Goal: Task Accomplishment & Management: Complete application form

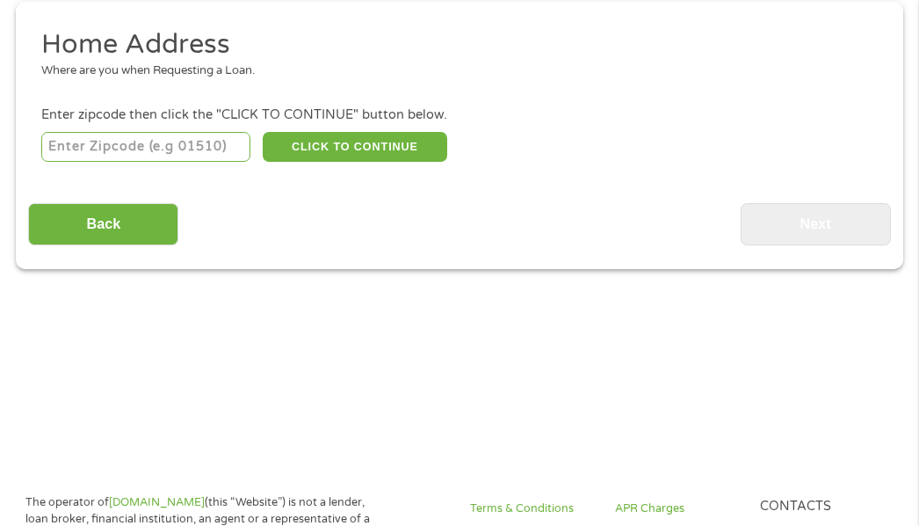
scroll to position [272, 0]
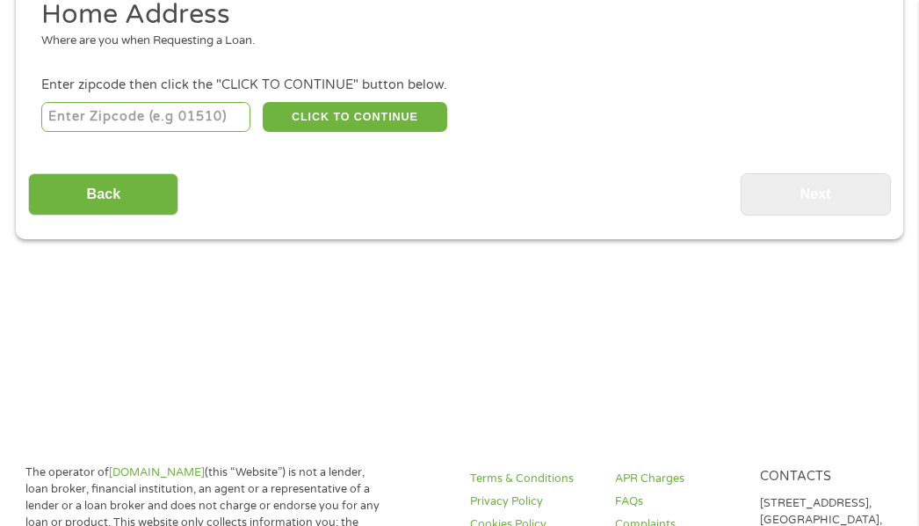
click at [130, 121] on input "number" at bounding box center [145, 117] width 209 height 30
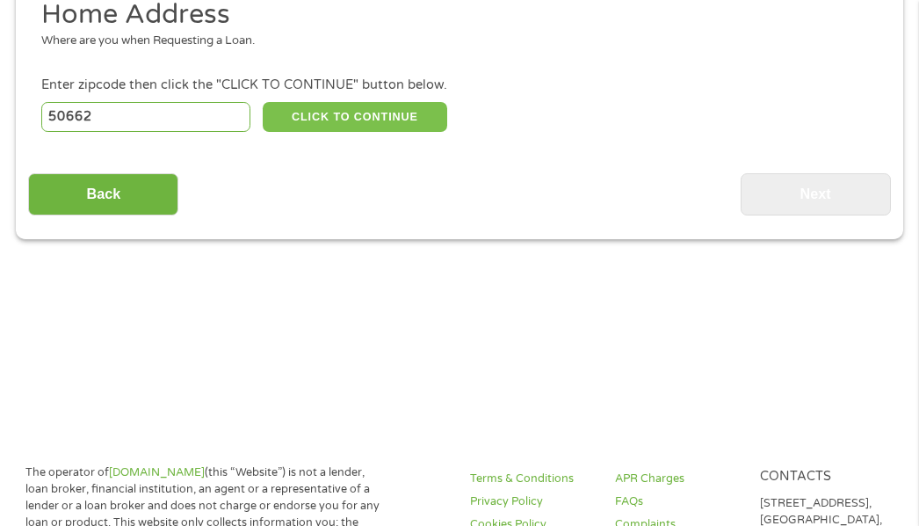
type input "50662"
click at [325, 115] on button "CLICK TO CONTINUE" at bounding box center [355, 117] width 184 height 30
type input "50662"
type input "Oelwein"
select select "[US_STATE]"
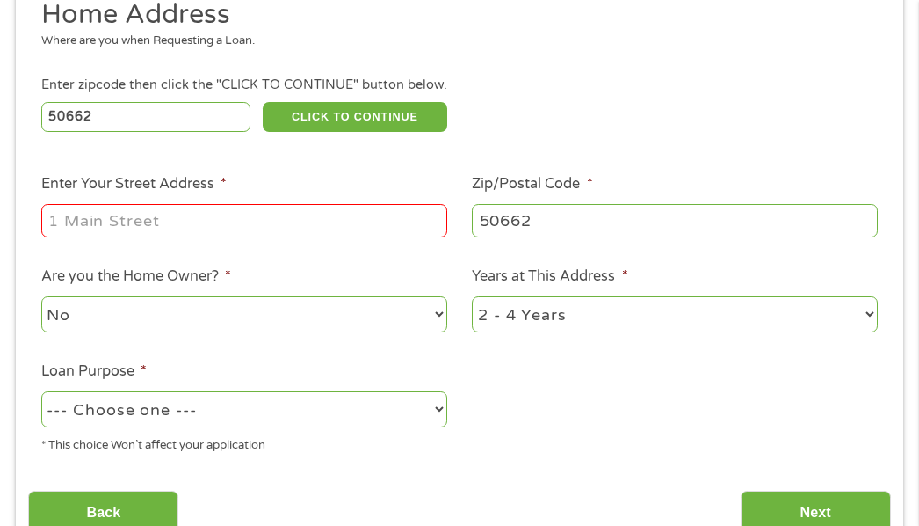
click at [124, 218] on input "Enter Your Street Address *" at bounding box center [244, 220] width 406 height 33
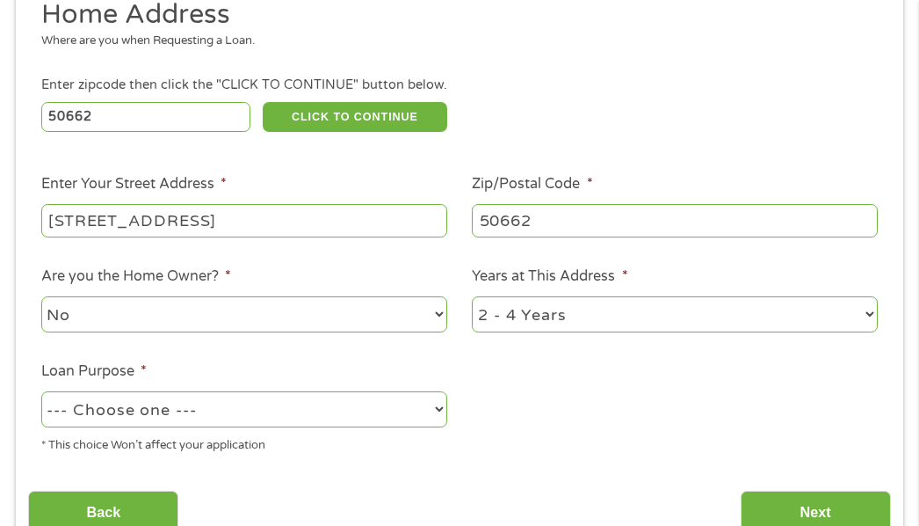
scroll to position [360, 0]
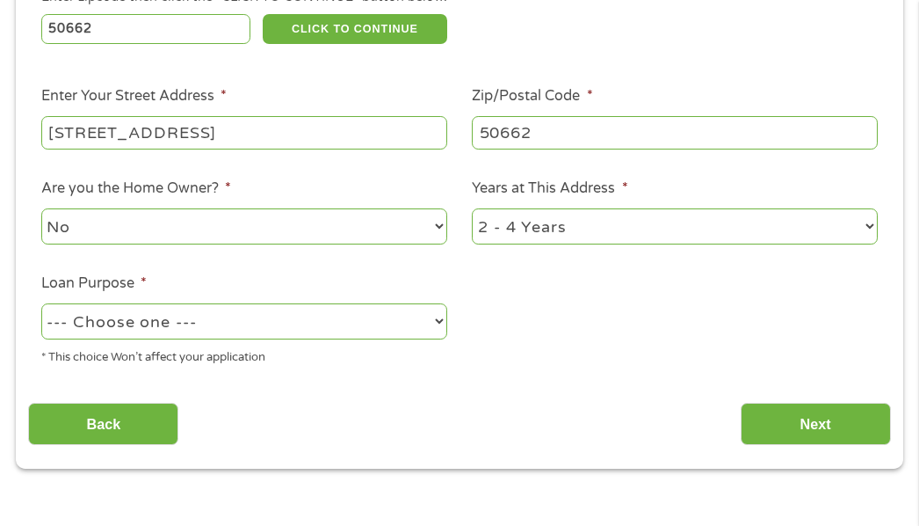
type input "[STREET_ADDRESS]"
click at [439, 221] on select "No Yes" at bounding box center [244, 226] width 406 height 36
select select "yes"
click at [41, 208] on select "No Yes" at bounding box center [244, 226] width 406 height 36
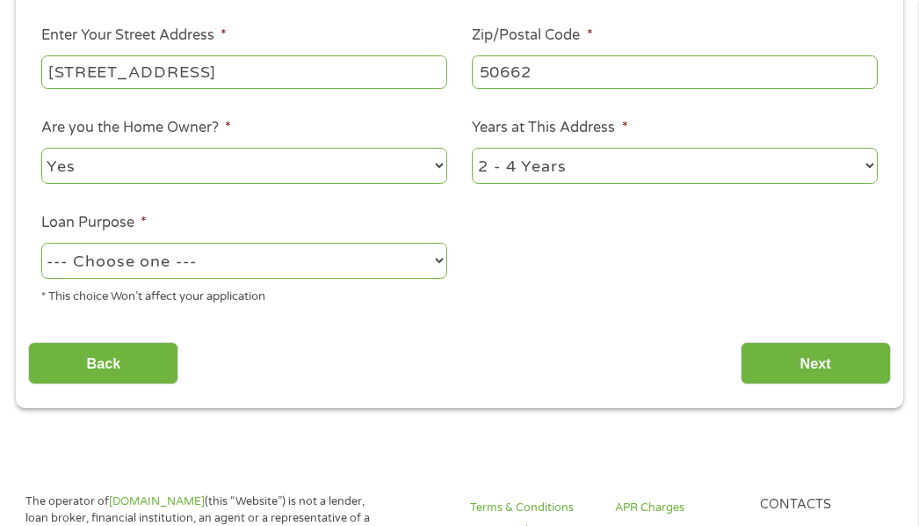
scroll to position [448, 0]
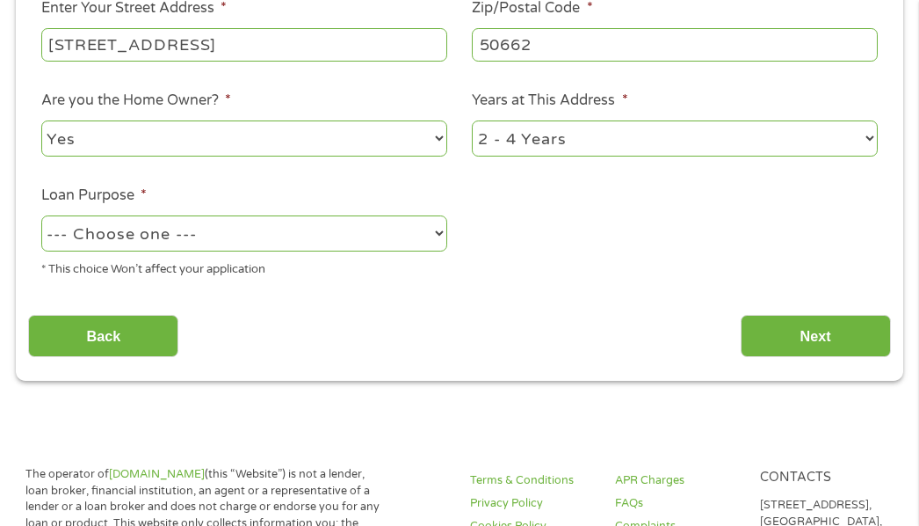
click at [437, 228] on select "--- Choose one --- Pay Bills Debt Consolidation Home Improvement Major Purchase…" at bounding box center [244, 233] width 406 height 36
select select "other"
click at [41, 215] on select "--- Choose one --- Pay Bills Debt Consolidation Home Improvement Major Purchase…" at bounding box center [244, 233] width 406 height 36
click at [867, 138] on select "1 Year or less 1 - 2 Years 2 - 4 Years Over 4 Years" at bounding box center [675, 138] width 406 height 36
select select "60months"
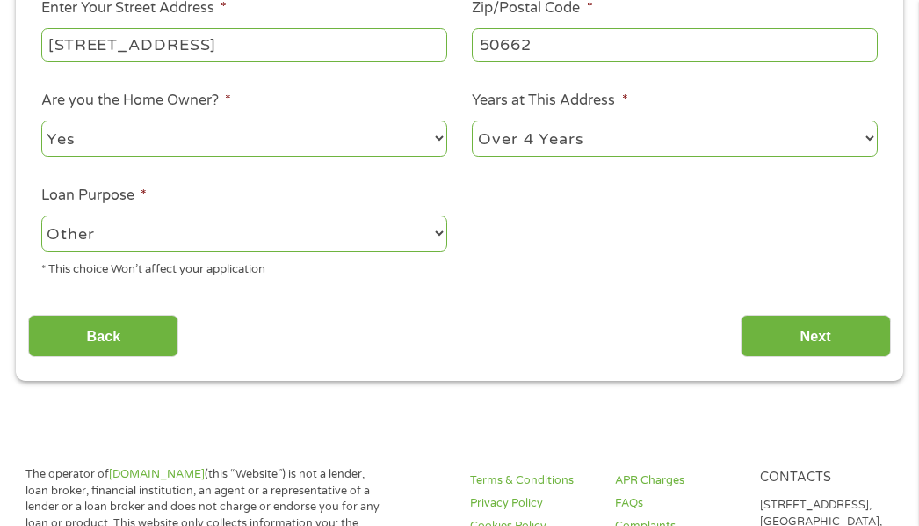
click at [472, 120] on select "1 Year or less 1 - 2 Years 2 - 4 Years Over 4 Years" at bounding box center [675, 138] width 406 height 36
click at [830, 325] on input "Next" at bounding box center [816, 336] width 150 height 43
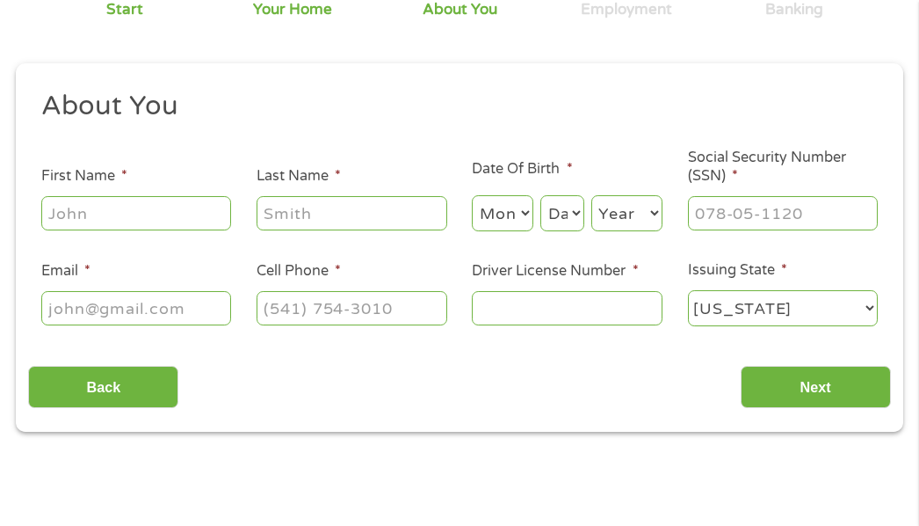
scroll to position [185, 0]
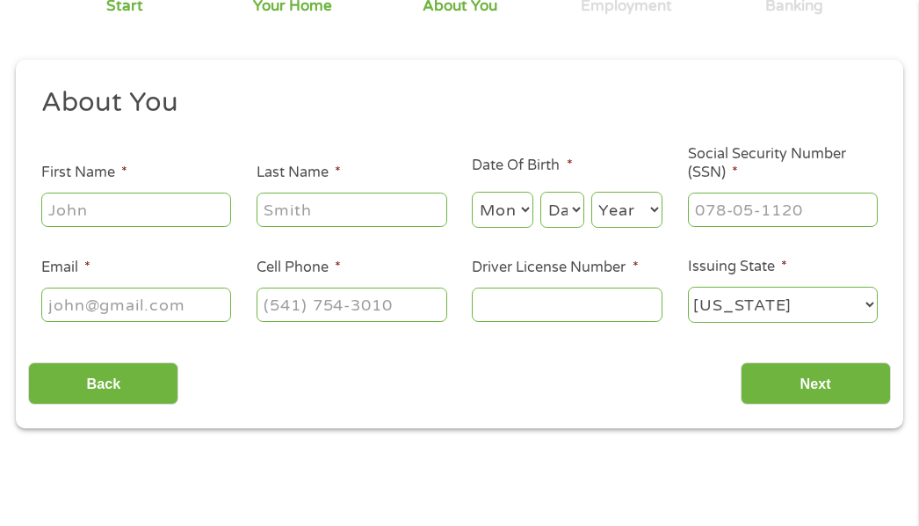
click at [88, 211] on input "First Name *" at bounding box center [136, 208] width 191 height 33
click at [86, 210] on input "First Name *" at bounding box center [136, 208] width 191 height 33
type input "[PERSON_NAME]"
click at [362, 209] on input "Last Name *" at bounding box center [352, 208] width 191 height 33
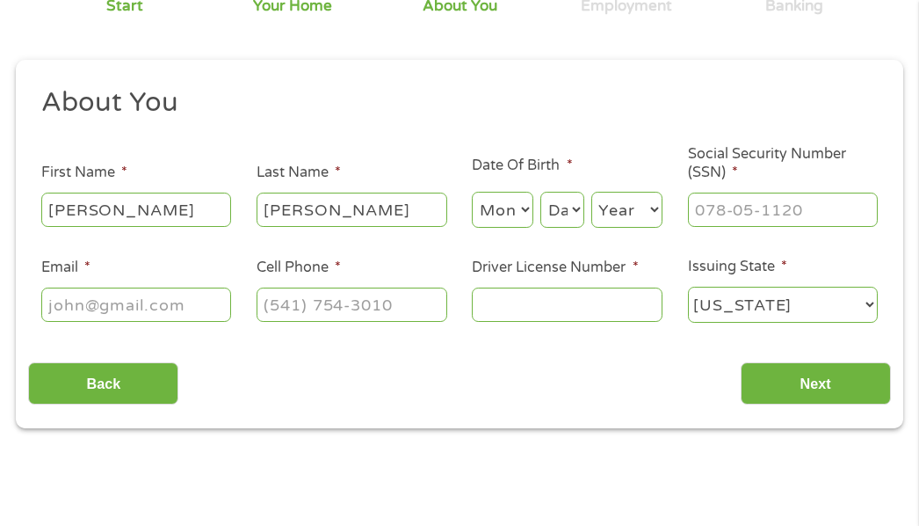
type input "[PERSON_NAME]"
click at [78, 303] on input "Email *" at bounding box center [136, 303] width 191 height 33
type input "[EMAIL_ADDRESS][DOMAIN_NAME]"
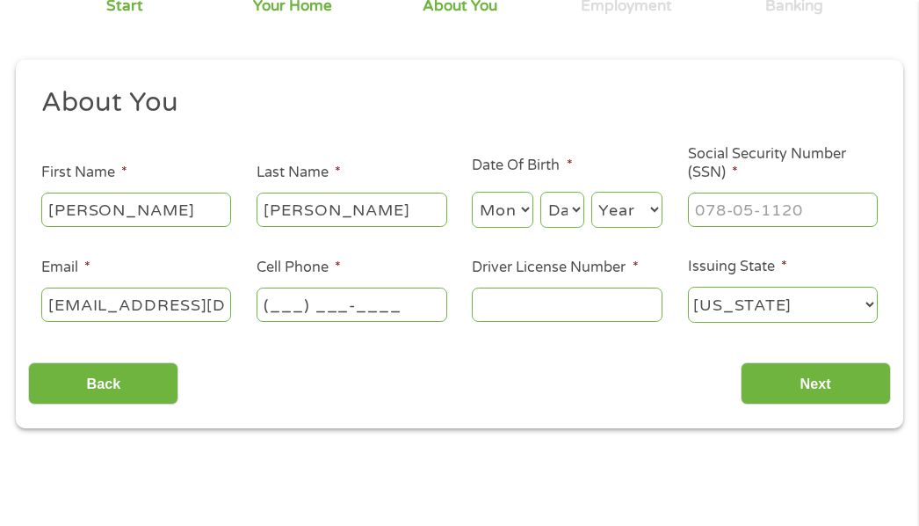
click at [350, 305] on input "(___) ___-____" at bounding box center [352, 303] width 191 height 33
type input "(___) ___-3192"
click at [504, 300] on input "Driver License Number *" at bounding box center [567, 303] width 191 height 33
type input "614xx5571"
click at [874, 299] on select "[US_STATE] [US_STATE] [US_STATE] [US_STATE] [US_STATE] [US_STATE] [US_STATE] [U…" at bounding box center [783, 304] width 191 height 36
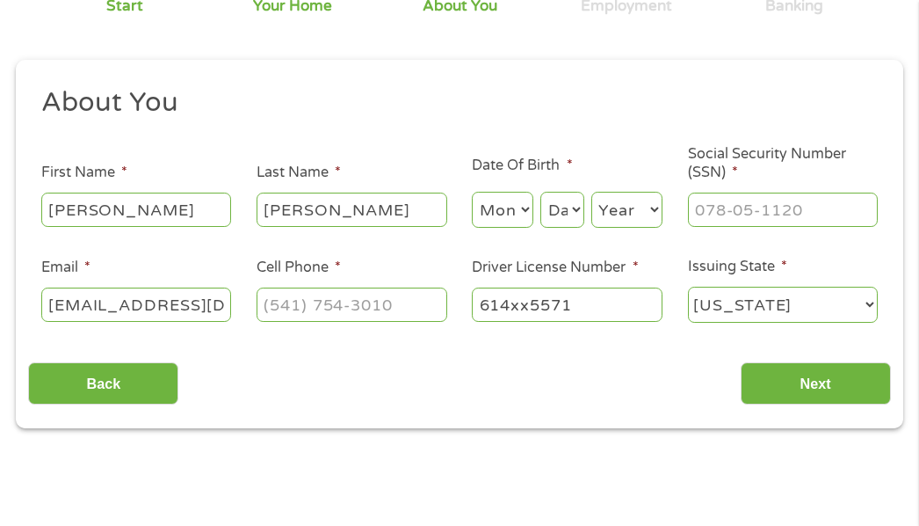
click at [688, 286] on select "[US_STATE] [US_STATE] [US_STATE] [US_STATE] [US_STATE] [US_STATE] [US_STATE] [U…" at bounding box center [783, 304] width 191 height 36
drag, startPoint x: 821, startPoint y: 376, endPoint x: 958, endPoint y: 383, distance: 137.3
click at [756, 213] on input "___-__-____" at bounding box center [783, 208] width 191 height 33
type input "481-82-7301"
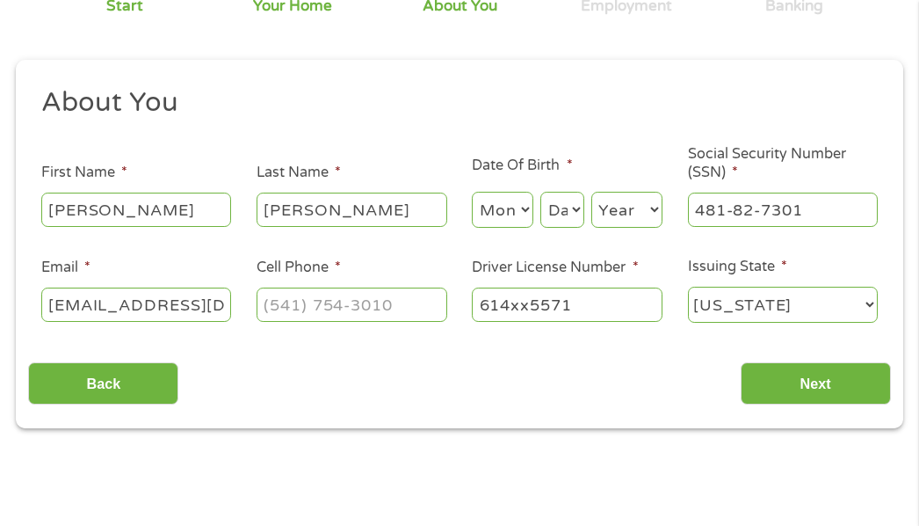
click at [515, 207] on select "Month 1 2 3 4 5 6 7 8 9 10 11 12" at bounding box center [503, 210] width 62 height 36
select select "8"
click at [472, 192] on select "Month 1 2 3 4 5 6 7 8 9 10 11 12" at bounding box center [503, 210] width 62 height 36
click at [578, 211] on select "Day 1 2 3 4 5 6 7 8 9 10 11 12 13 14 15 16 17 18 19 20 21 22 23 24 25 26 27 28 …" at bounding box center [562, 210] width 44 height 36
select select "6"
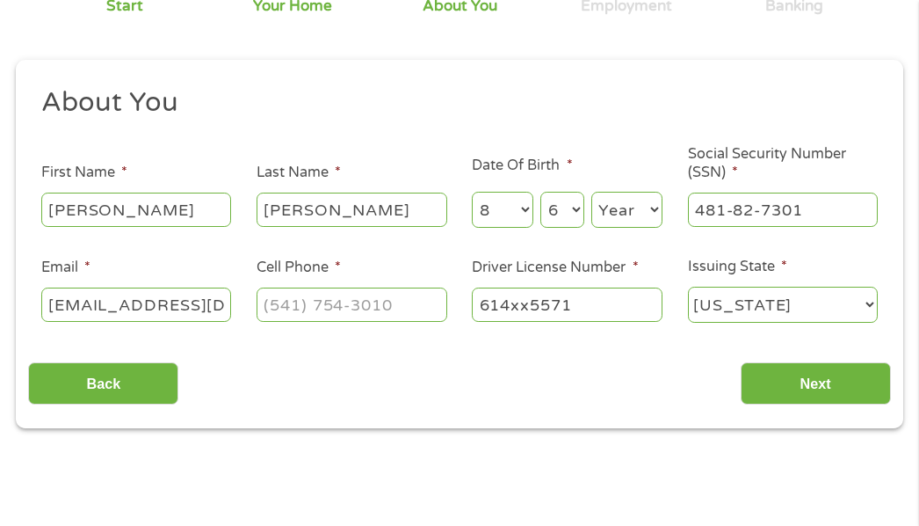
click at [540, 192] on select "Day 1 2 3 4 5 6 7 8 9 10 11 12 13 14 15 16 17 18 19 20 21 22 23 24 25 26 27 28 …" at bounding box center [562, 210] width 44 height 36
click at [651, 207] on select "Year [DATE] 2006 2005 2004 2003 2002 2001 2000 1999 1998 1997 1996 1995 1994 19…" at bounding box center [626, 210] width 71 height 36
select select "1965"
click at [591, 192] on select "Year [DATE] 2006 2005 2004 2003 2002 2001 2000 1999 1998 1997 1996 1995 1994 19…" at bounding box center [626, 210] width 71 height 36
click at [823, 379] on input "Next" at bounding box center [816, 383] width 150 height 43
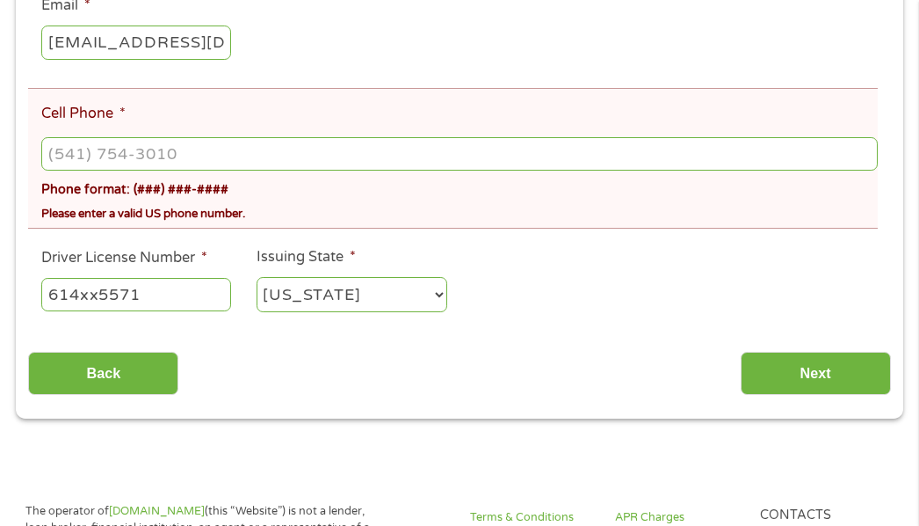
scroll to position [712, 0]
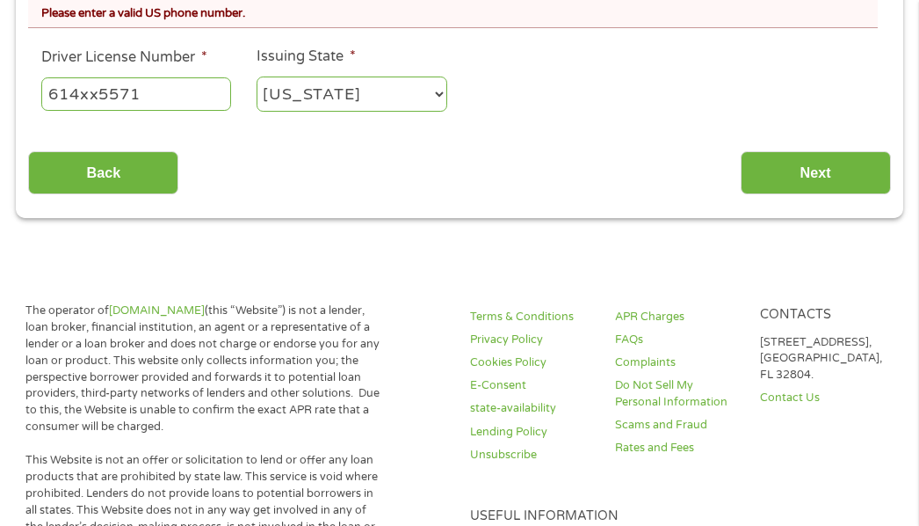
click at [321, 90] on select "[US_STATE] [US_STATE] [US_STATE] [US_STATE] [US_STATE] [US_STATE] [US_STATE] [U…" at bounding box center [352, 94] width 191 height 36
click at [436, 94] on select "[US_STATE] [US_STATE] [US_STATE] [US_STATE] [US_STATE] [US_STATE] [US_STATE] [U…" at bounding box center [352, 94] width 191 height 36
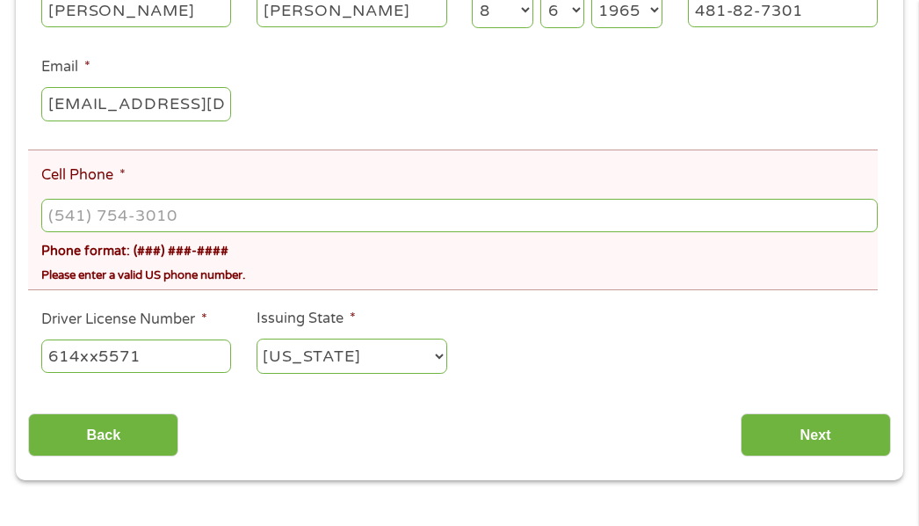
scroll to position [448, 0]
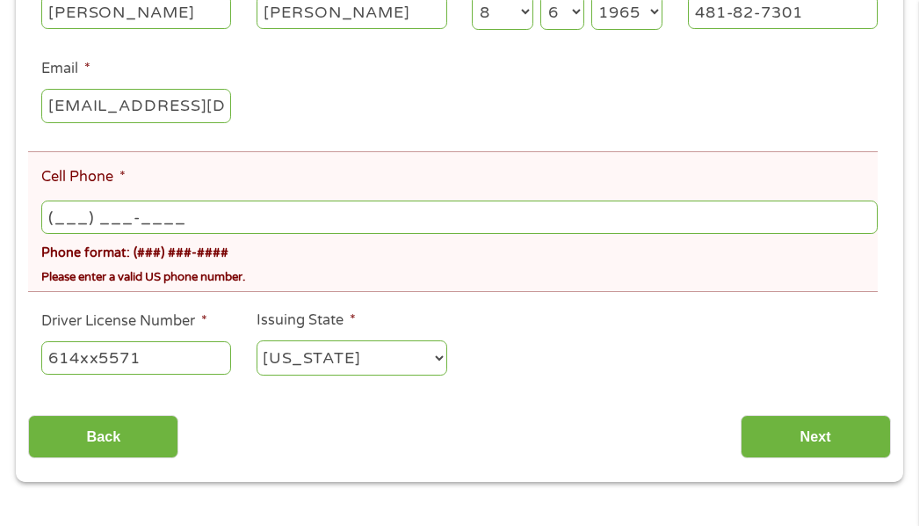
click at [198, 221] on input "(___) ___-____" at bounding box center [459, 216] width 837 height 33
type input "[PHONE_NUMBER]"
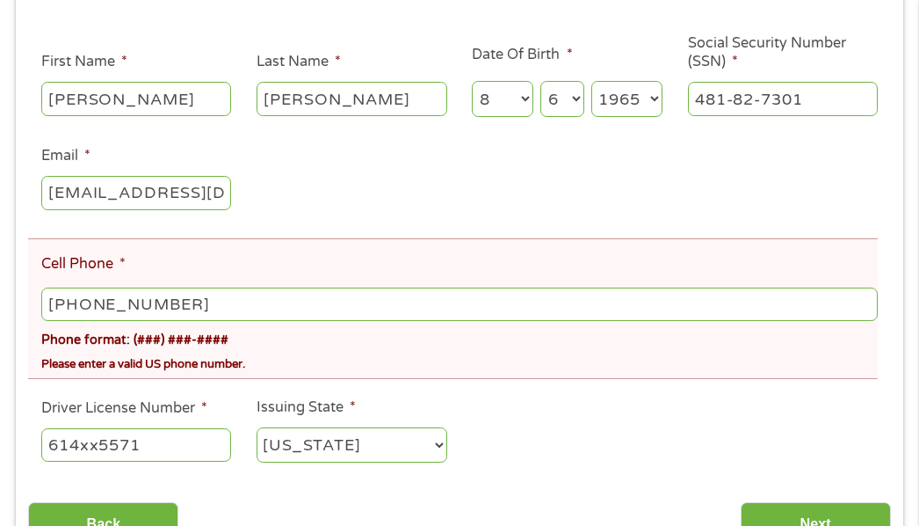
scroll to position [624, 0]
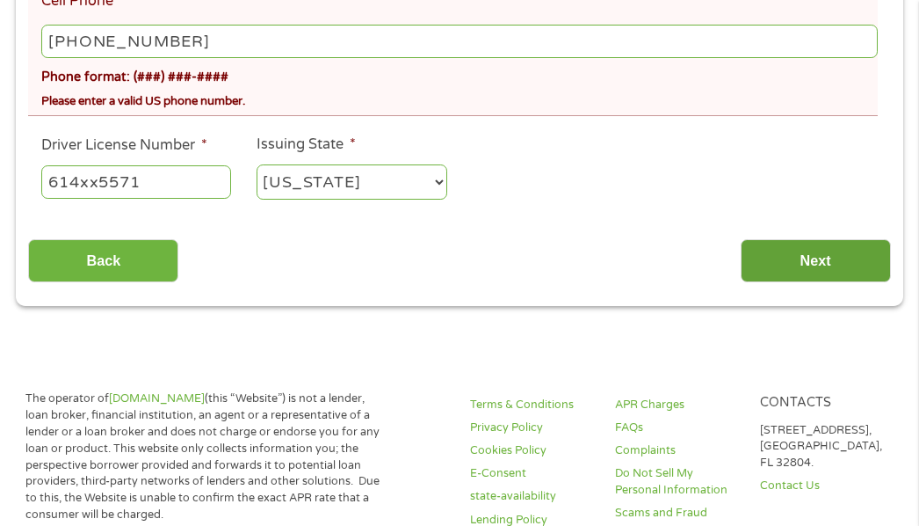
click at [811, 246] on input "Next" at bounding box center [816, 260] width 150 height 43
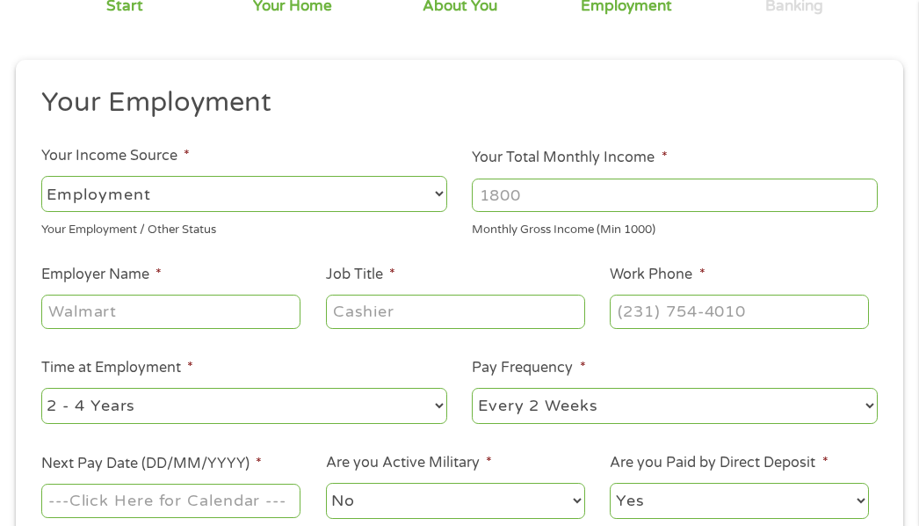
scroll to position [272, 0]
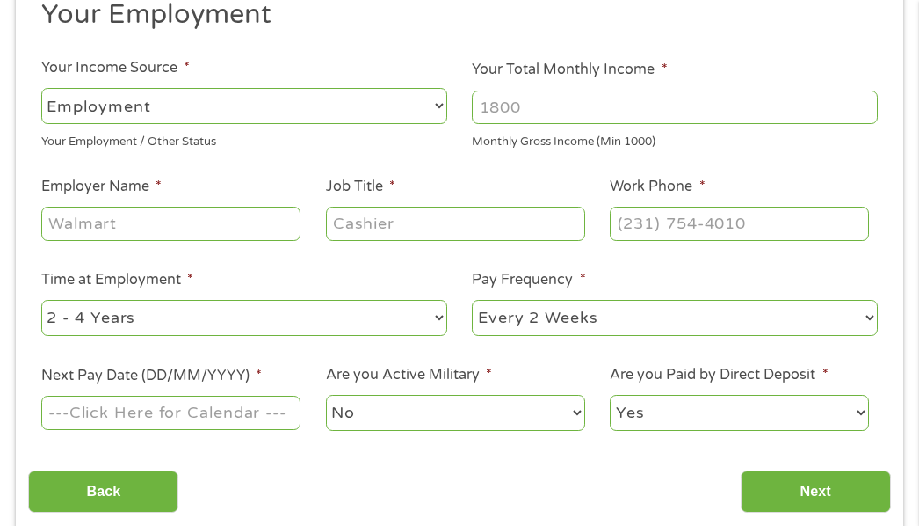
click at [167, 98] on select "--- Choose one --- Employment [DEMOGRAPHIC_DATA] Benefits" at bounding box center [244, 106] width 406 height 36
select select "benefits"
click at [41, 88] on select "--- Choose one --- Employment [DEMOGRAPHIC_DATA] Benefits" at bounding box center [244, 106] width 406 height 36
type input "Other"
type input "[PHONE_NUMBER]"
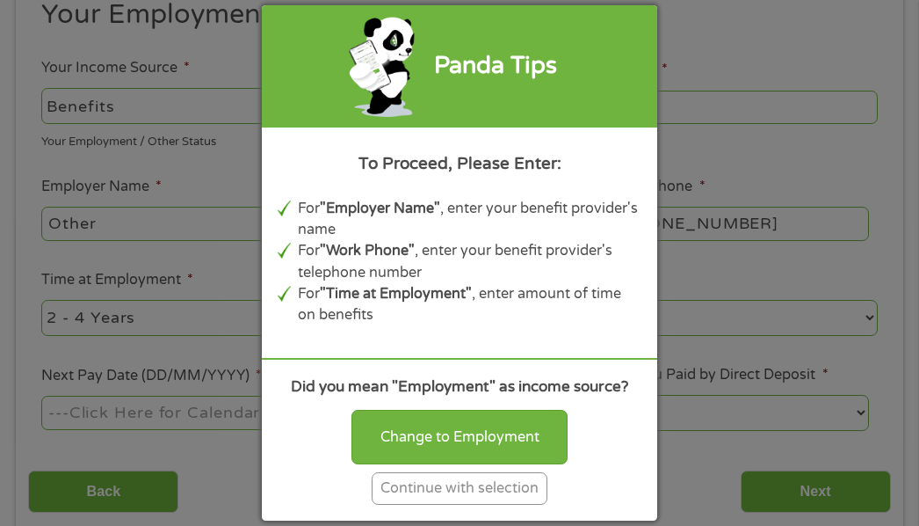
drag, startPoint x: 519, startPoint y: 469, endPoint x: 514, endPoint y: 486, distance: 17.5
click at [515, 485] on div "Continue with selection" at bounding box center [460, 484] width 192 height 40
click at [514, 488] on div "Continue with selection" at bounding box center [460, 488] width 176 height 33
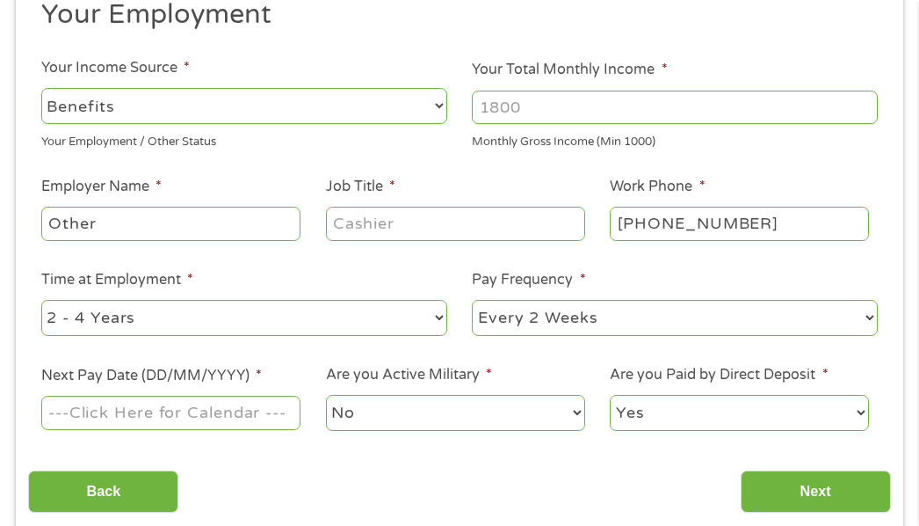
click at [439, 312] on select "--- Choose one --- 1 Year or less 1 - 2 Years 2 - 4 Years Over 4 Years" at bounding box center [244, 318] width 406 height 36
select select "60months"
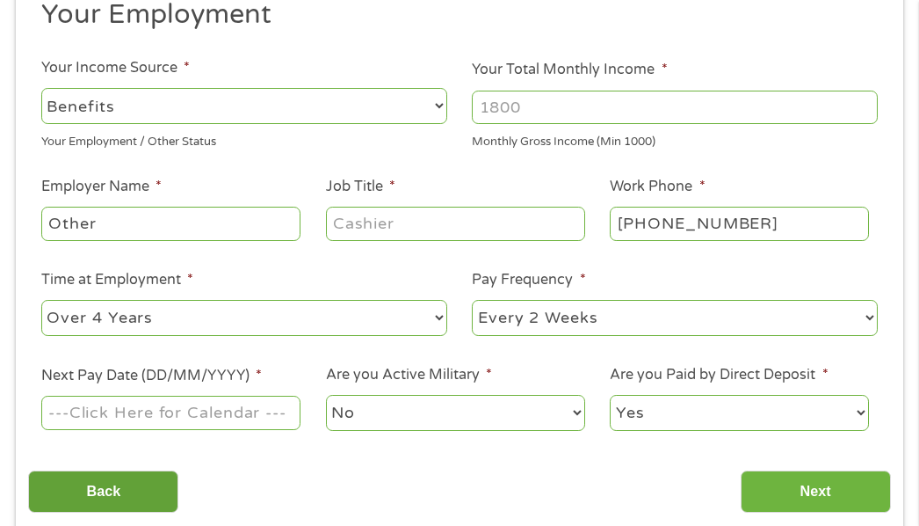
click at [41, 300] on select "--- Choose one --- 1 Year or less 1 - 2 Years 2 - 4 Years Over 4 Years" at bounding box center [244, 318] width 406 height 36
click at [549, 106] on input "Your Total Monthly Income *" at bounding box center [675, 107] width 406 height 33
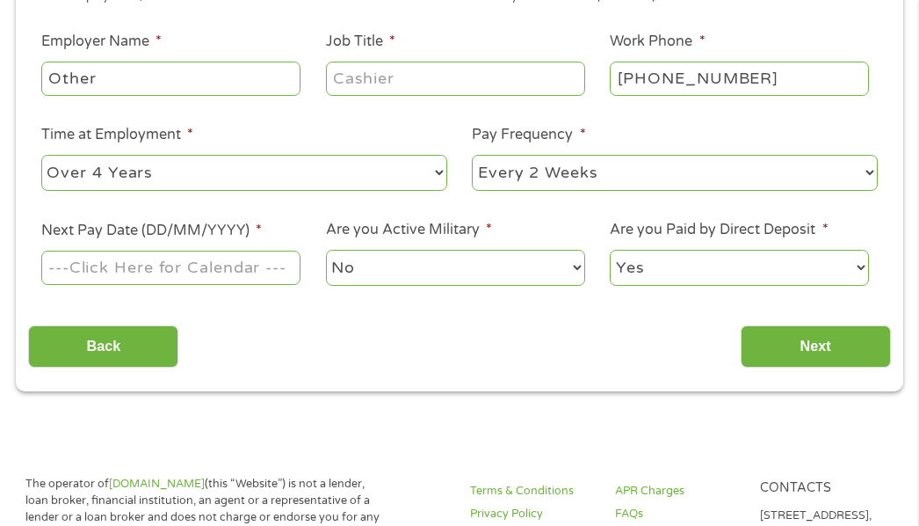
scroll to position [448, 0]
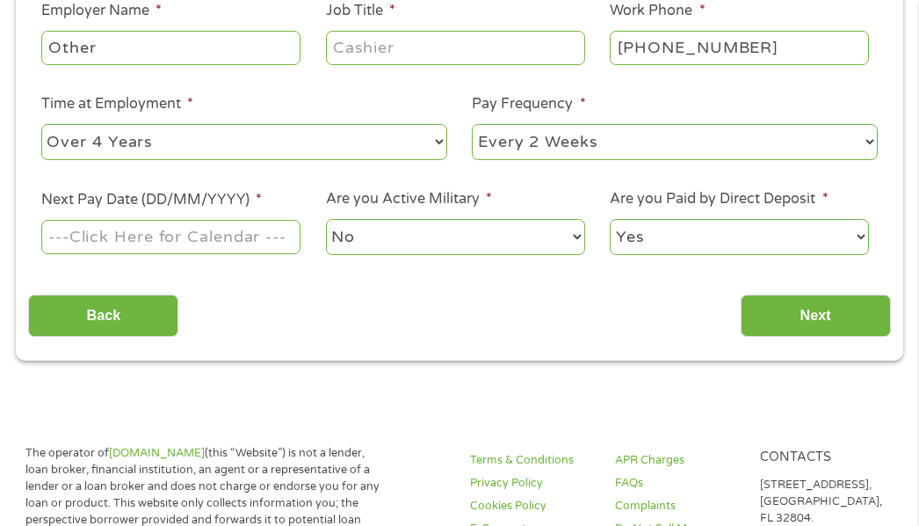
click at [874, 140] on select "--- Choose one --- Every 2 Weeks Every Week Monthly Semi-Monthly" at bounding box center [675, 142] width 406 height 36
select select "monthly"
click at [472, 124] on select "--- Choose one --- Every 2 Weeks Every Week Monthly Semi-Monthly" at bounding box center [675, 142] width 406 height 36
click at [102, 241] on input "Next Pay Date (DD/MM/YYYY) *" at bounding box center [170, 236] width 259 height 33
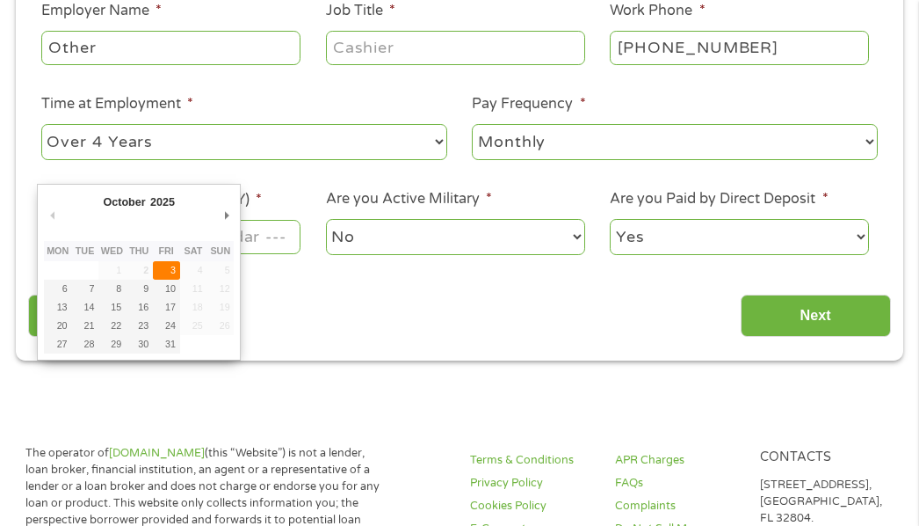
type input "[DATE]"
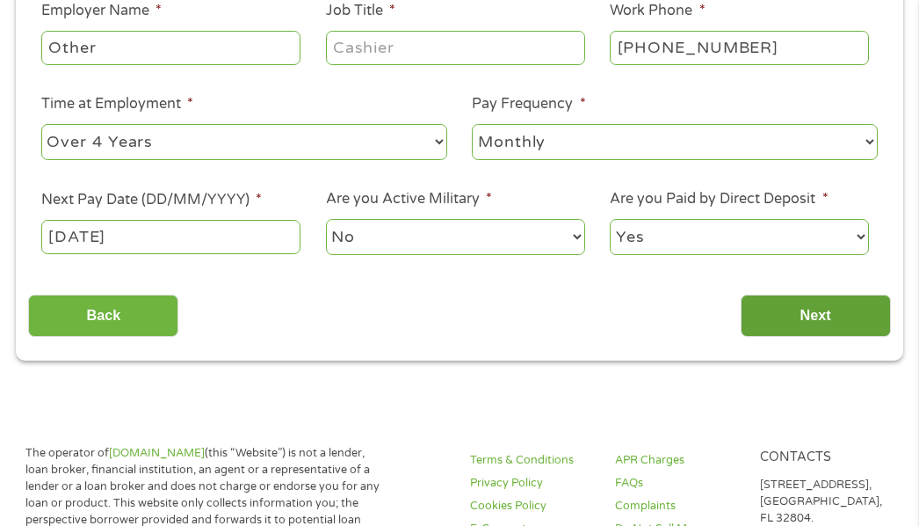
click at [822, 308] on input "Next" at bounding box center [816, 315] width 150 height 43
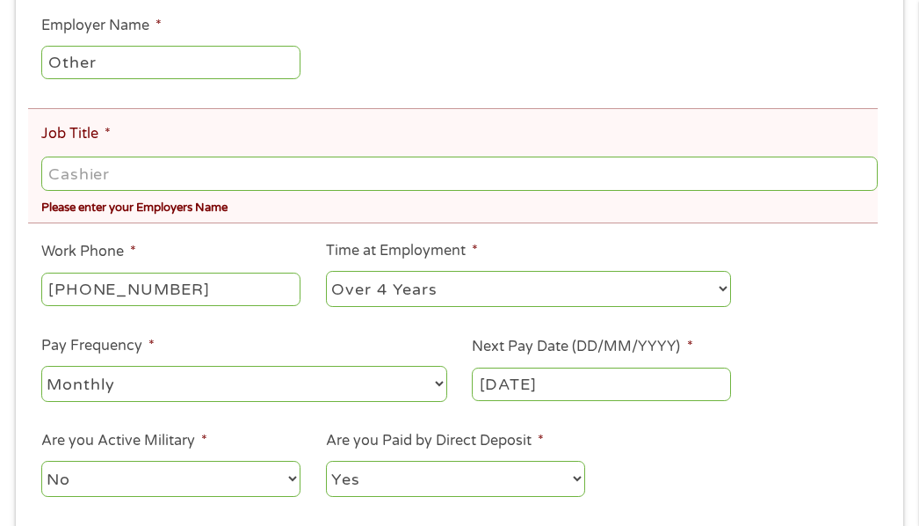
scroll to position [624, 0]
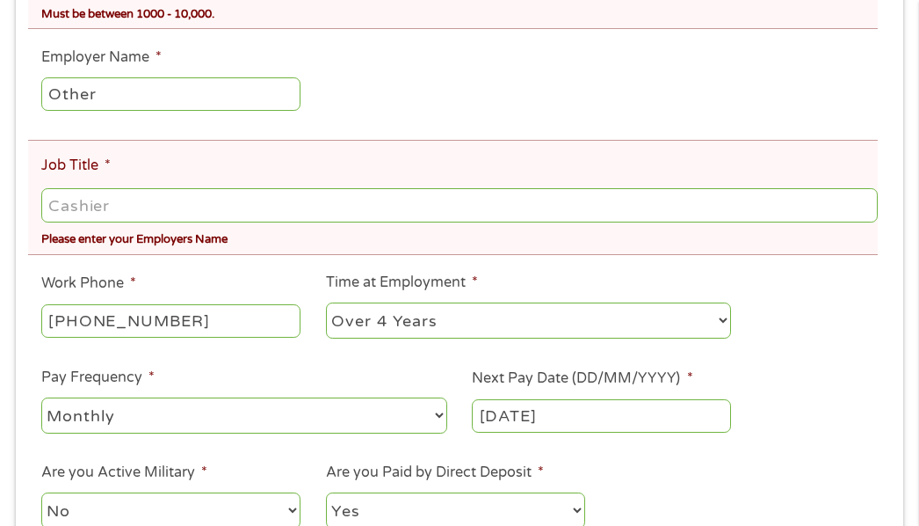
drag, startPoint x: 127, startPoint y: 203, endPoint x: 112, endPoint y: 233, distance: 33.0
click at [112, 229] on li "Job Title * Please enter your Employers Name" at bounding box center [453, 197] width 850 height 115
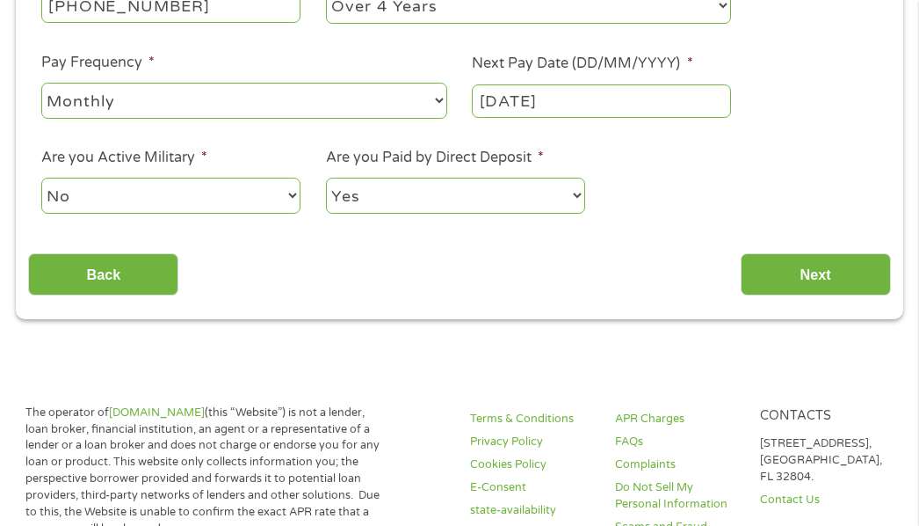
scroll to position [975, 0]
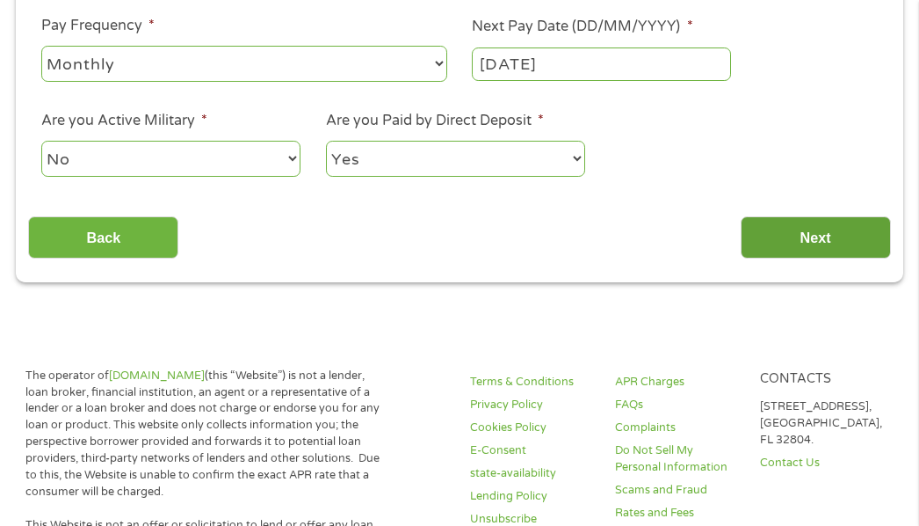
type input "disabild"
click at [813, 229] on input "Next" at bounding box center [816, 237] width 150 height 43
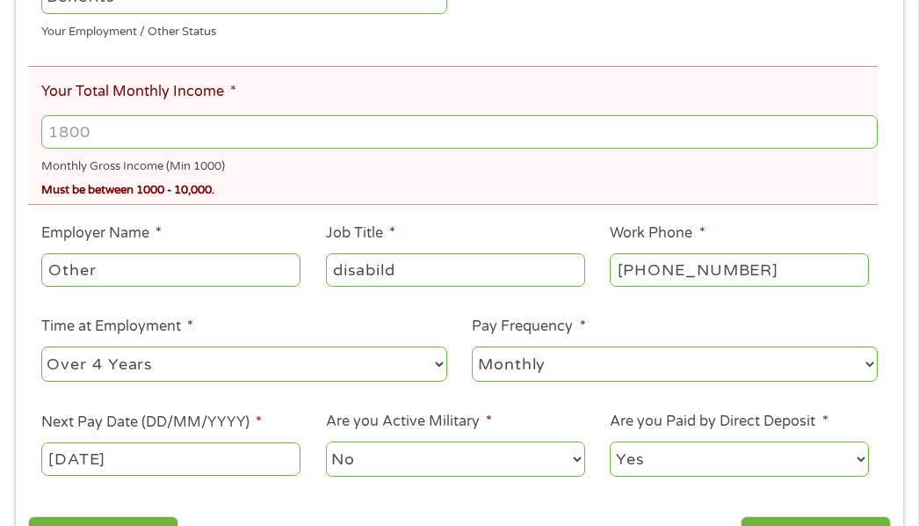
scroll to position [536, 0]
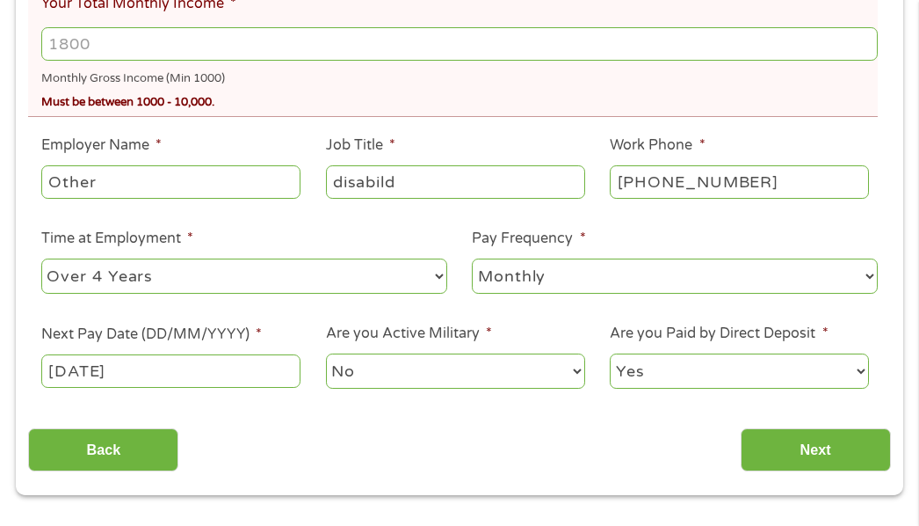
click at [124, 38] on input "Your Total Monthly Income *" at bounding box center [459, 43] width 837 height 33
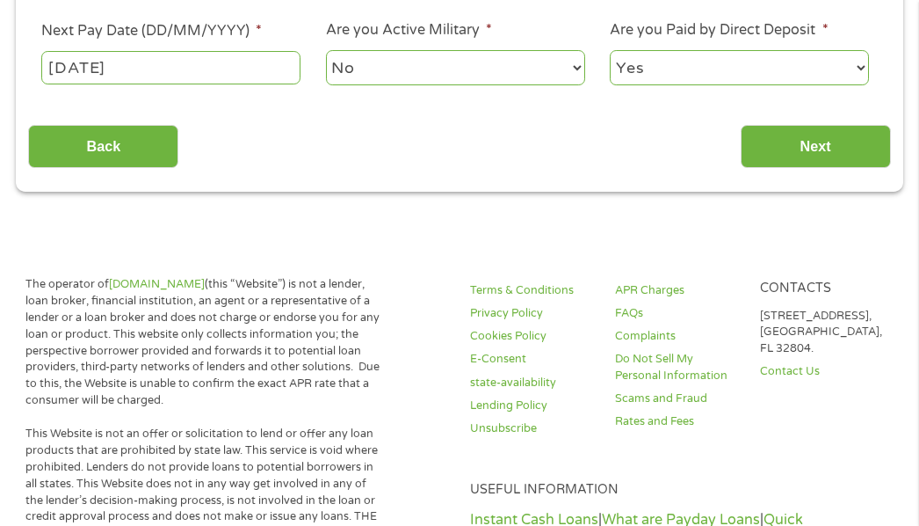
scroll to position [800, 0]
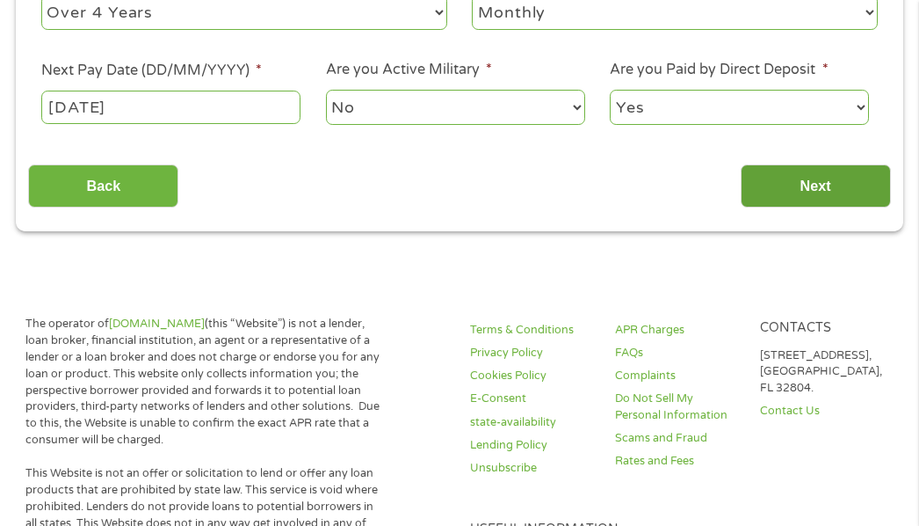
type input "1900"
click at [820, 182] on input "Next" at bounding box center [816, 185] width 150 height 43
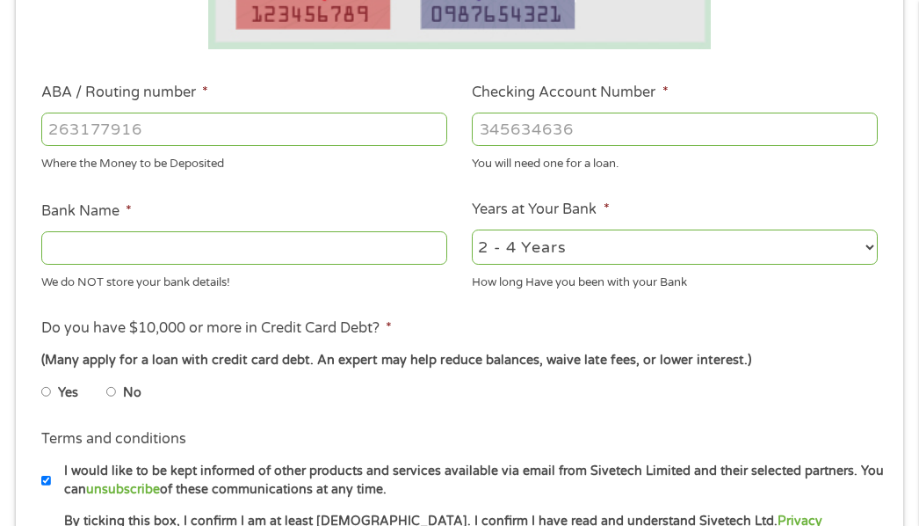
scroll to position [624, 0]
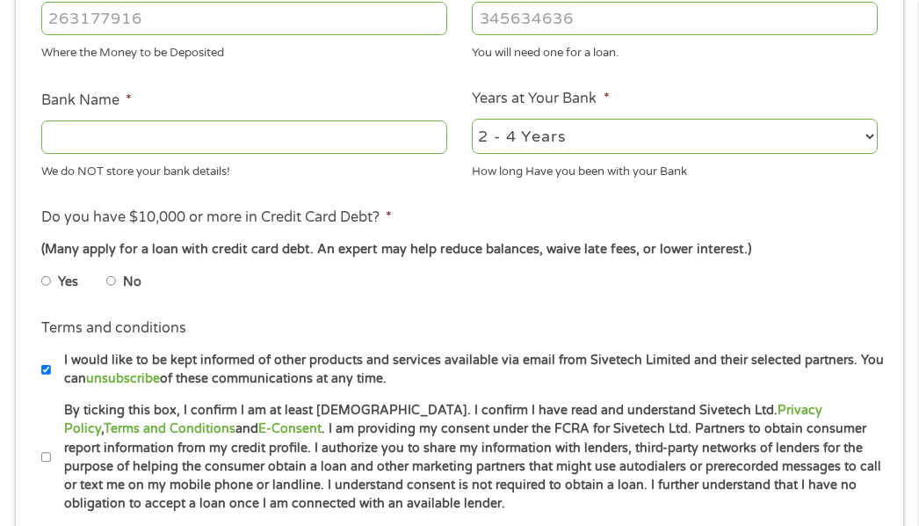
click at [45, 281] on input "Yes" at bounding box center [46, 281] width 11 height 28
radio input "true"
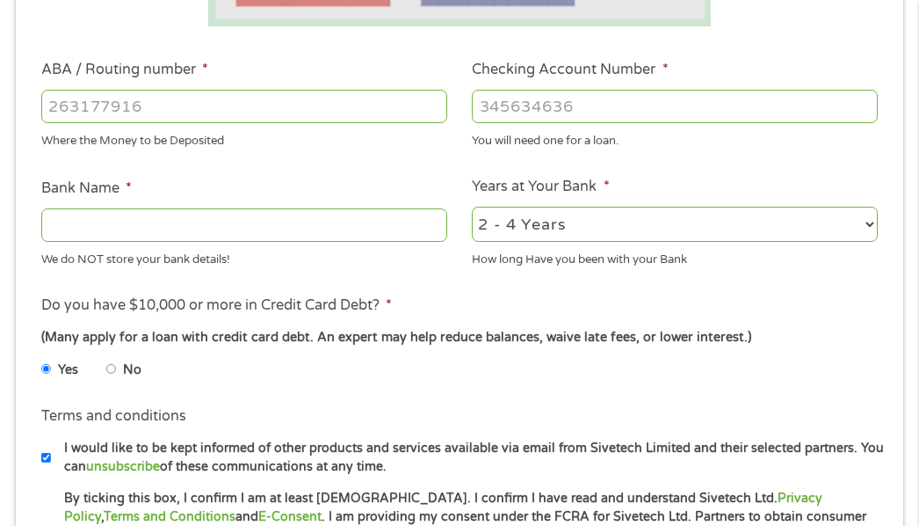
scroll to position [448, 0]
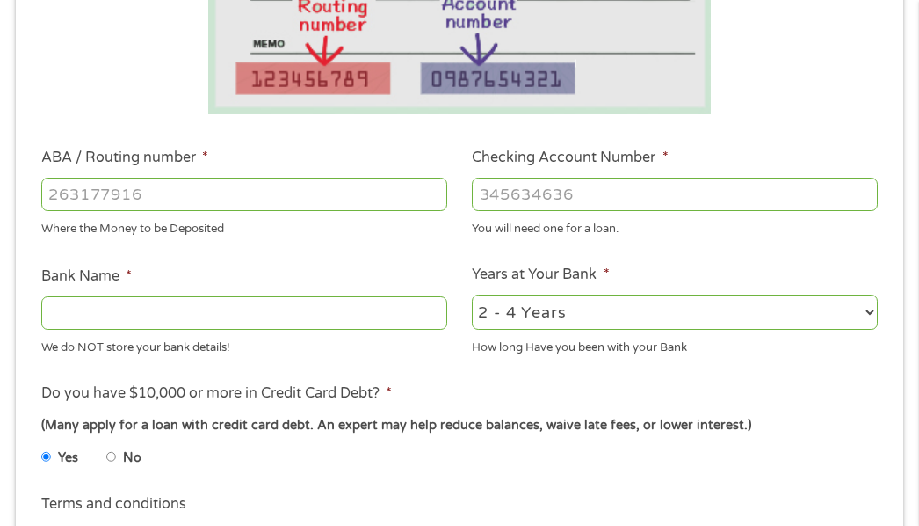
click at [867, 307] on select "2 - 4 Years 6 - 12 Months 1 - 2 Years Over 4 Years" at bounding box center [675, 312] width 406 height 36
select select "60months"
click at [472, 294] on select "2 - 4 Years 6 - 12 Months 1 - 2 Years Over 4 Years" at bounding box center [675, 312] width 406 height 36
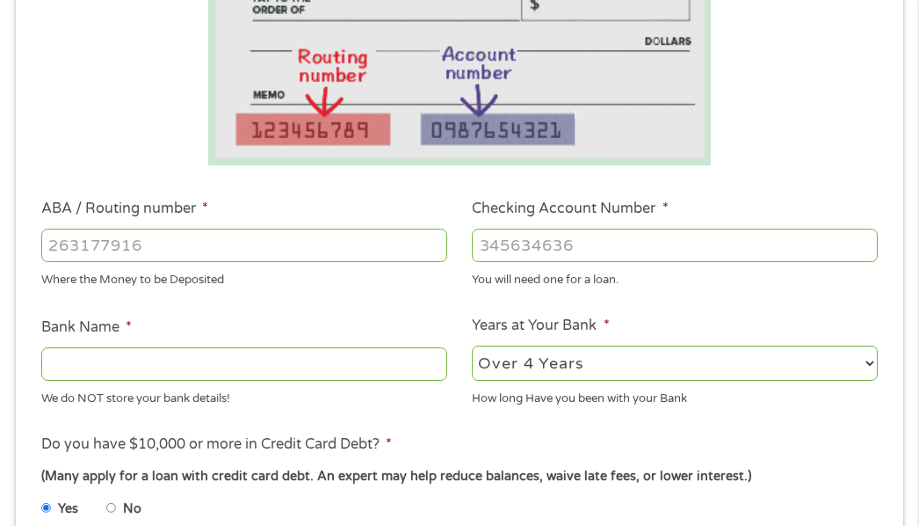
scroll to position [439, 0]
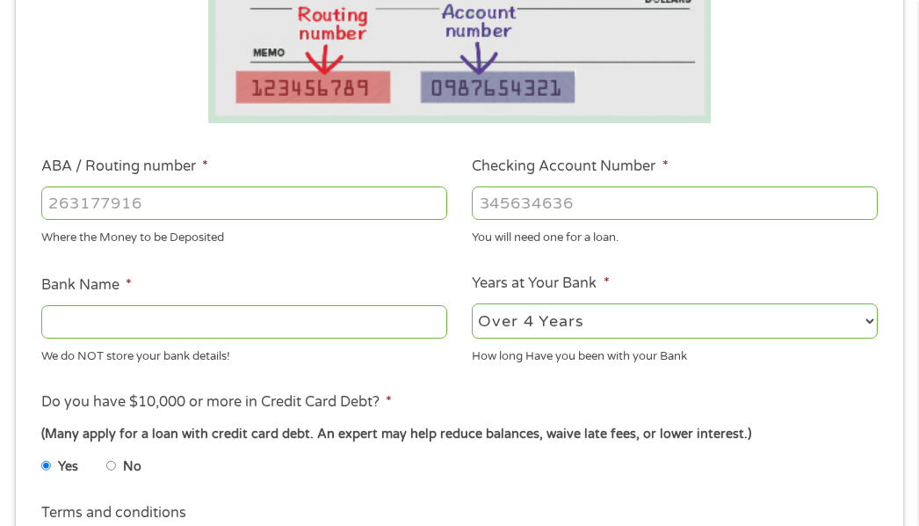
click at [177, 208] on input "ABA / Routing number *" at bounding box center [244, 202] width 406 height 33
type input "273974581"
type input "DUPACO COMMUNITY CREDIT UNION"
type input "273974581"
click at [540, 210] on input "Checking Account Number *" at bounding box center [675, 202] width 406 height 33
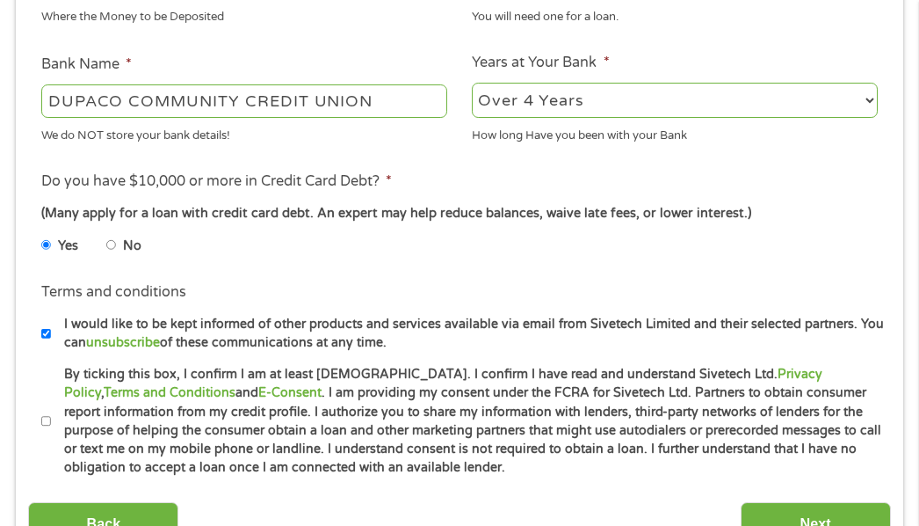
scroll to position [703, 0]
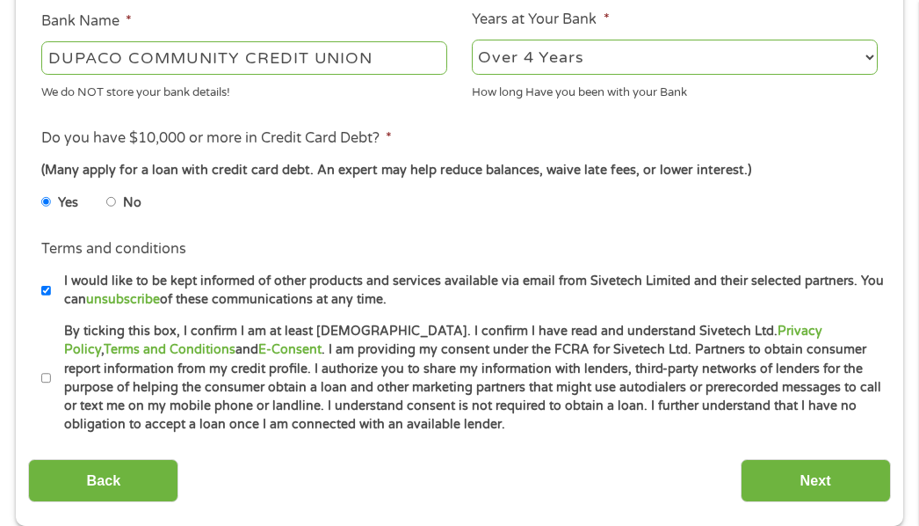
type input "930655006"
click at [112, 200] on input "No" at bounding box center [111, 202] width 11 height 28
radio input "true"
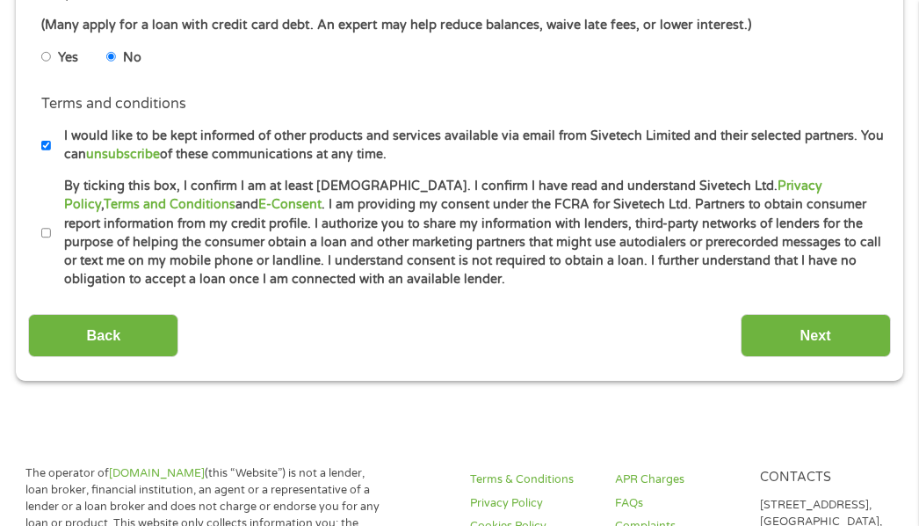
scroll to position [879, 0]
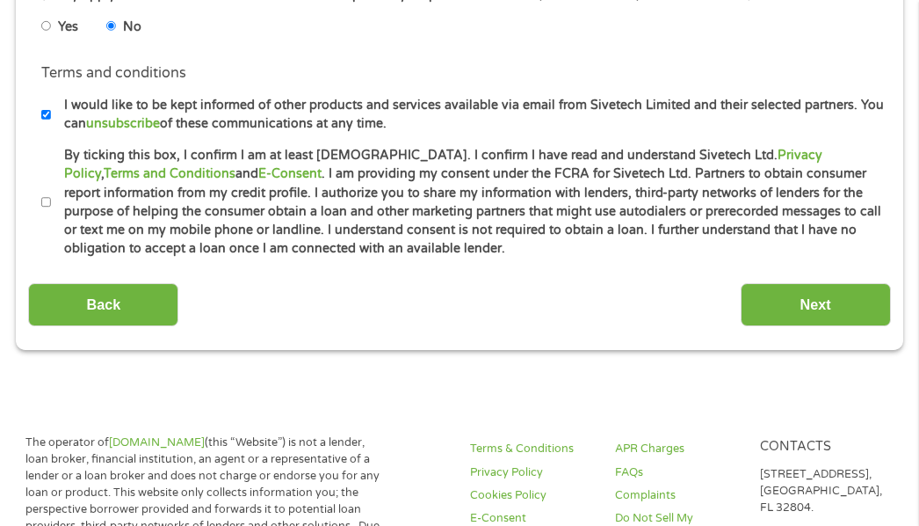
click at [48, 202] on input "By ticking this box, I confirm I am at least [DEMOGRAPHIC_DATA]. I confirm I ha…" at bounding box center [46, 202] width 11 height 28
checkbox input "true"
click at [834, 300] on input "Next" at bounding box center [816, 304] width 150 height 43
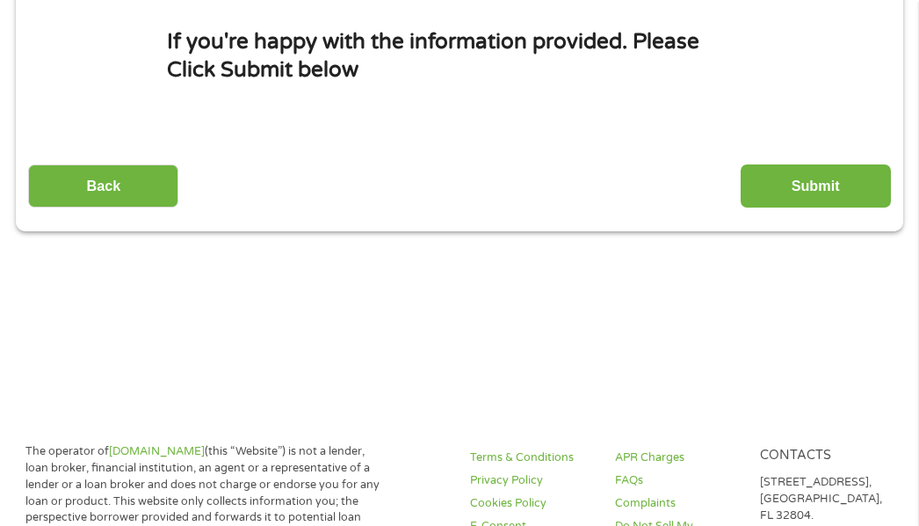
scroll to position [264, 0]
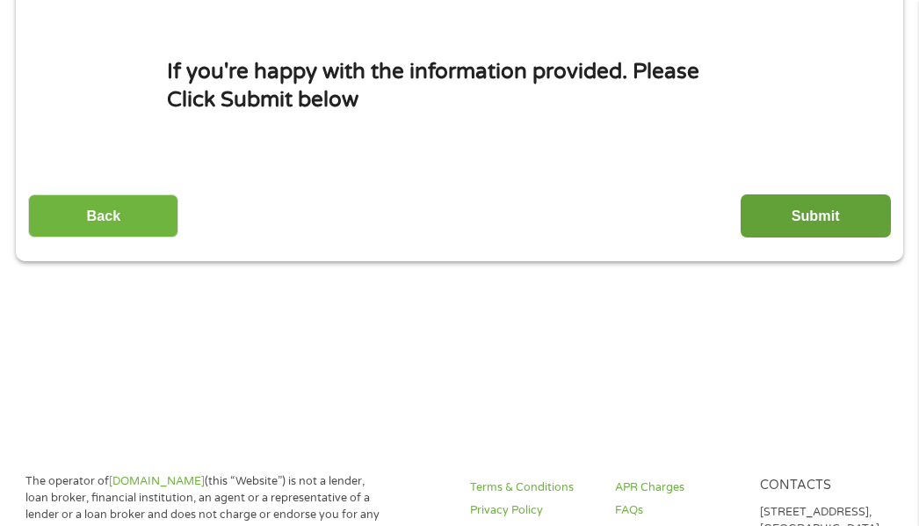
click at [831, 215] on input "Submit" at bounding box center [816, 215] width 150 height 43
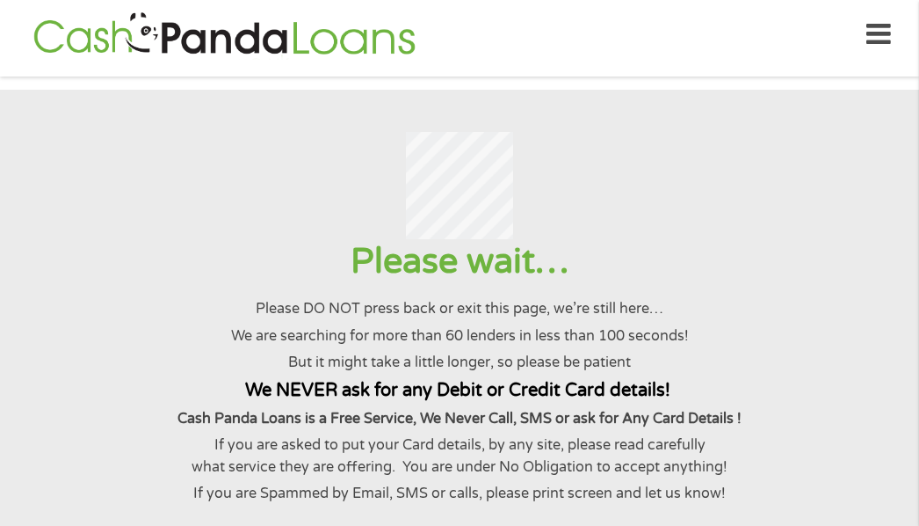
scroll to position [0, 0]
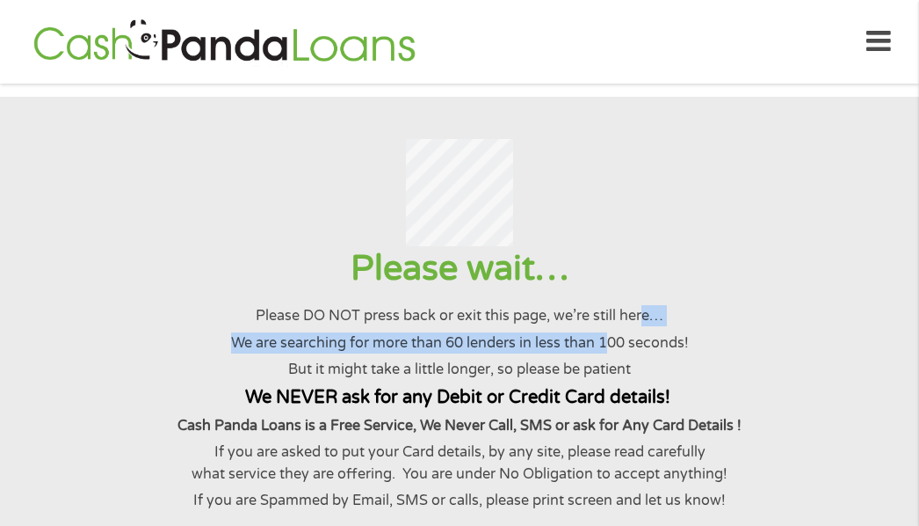
drag, startPoint x: 615, startPoint y: 358, endPoint x: 591, endPoint y: 384, distance: 36.1
click at [611, 360] on div "Please wait… Please DO NOT press back or exit this page, we’re still here… We a…" at bounding box center [459, 378] width 876 height 265
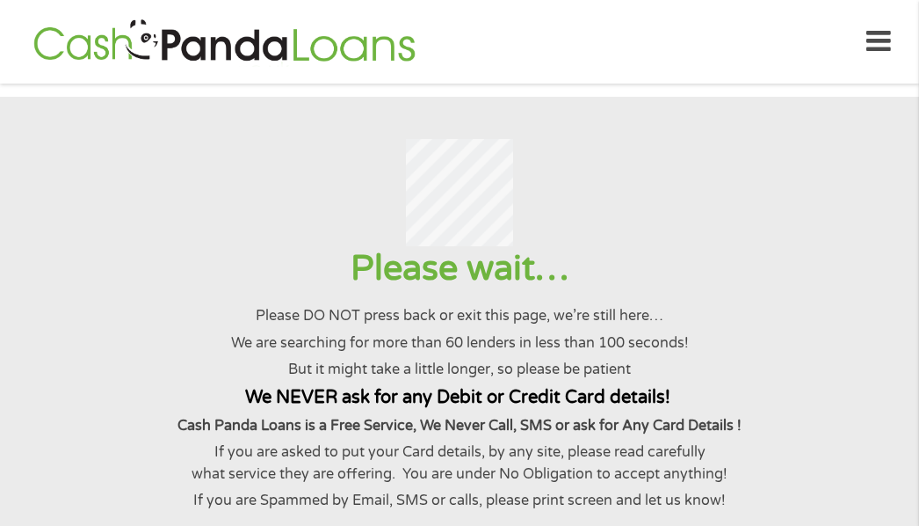
click at [591, 380] on p "But it might take a little longer, so please be patient" at bounding box center [459, 369] width 876 height 21
